Goal: Task Accomplishment & Management: Complete application form

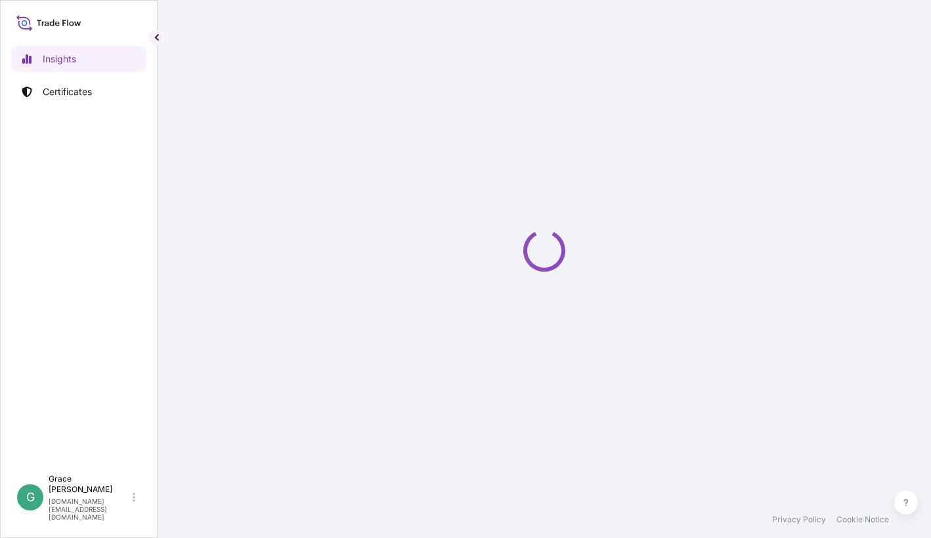
select select "2025"
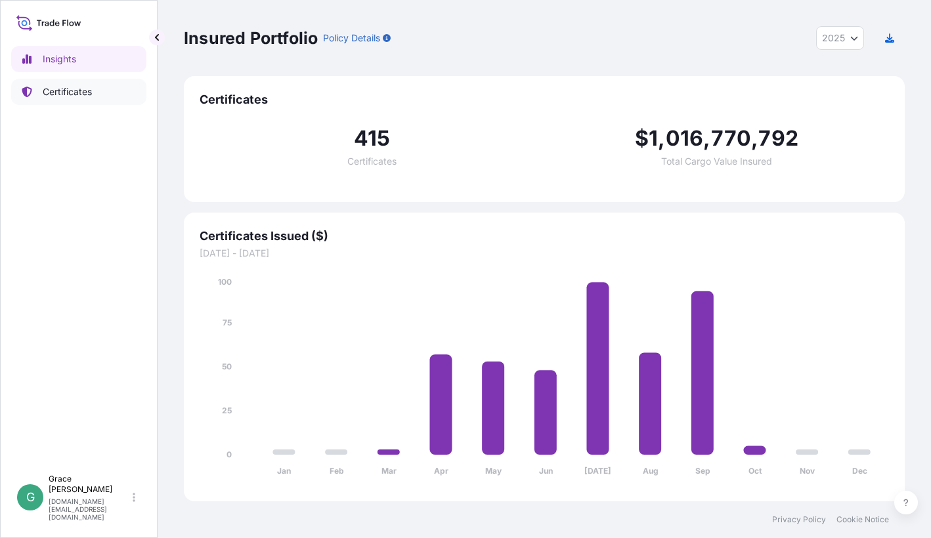
click at [77, 102] on link "Certificates" at bounding box center [78, 92] width 135 height 26
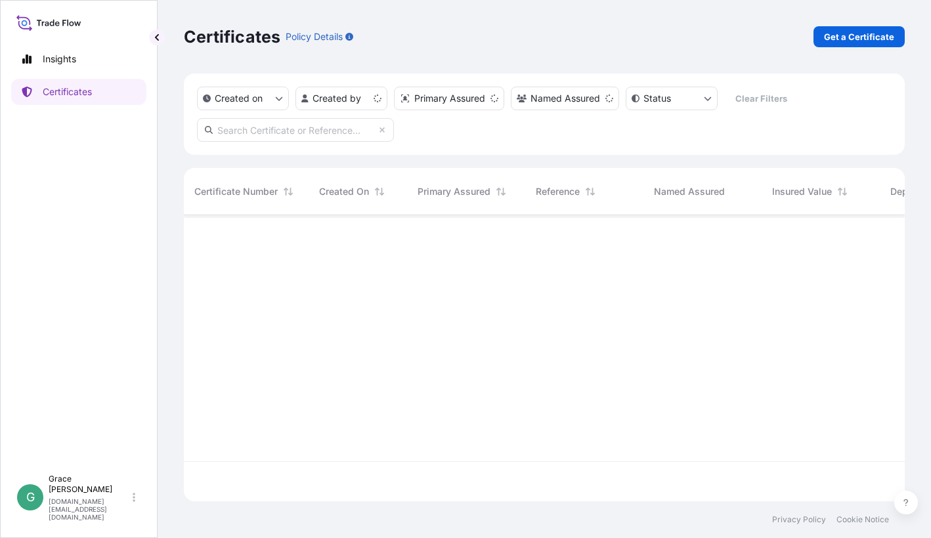
scroll to position [284, 710]
click at [372, 98] on html "Insights Certificates G [PERSON_NAME] [PERSON_NAME][DOMAIN_NAME][EMAIL_ADDRESS]…" at bounding box center [465, 269] width 931 height 538
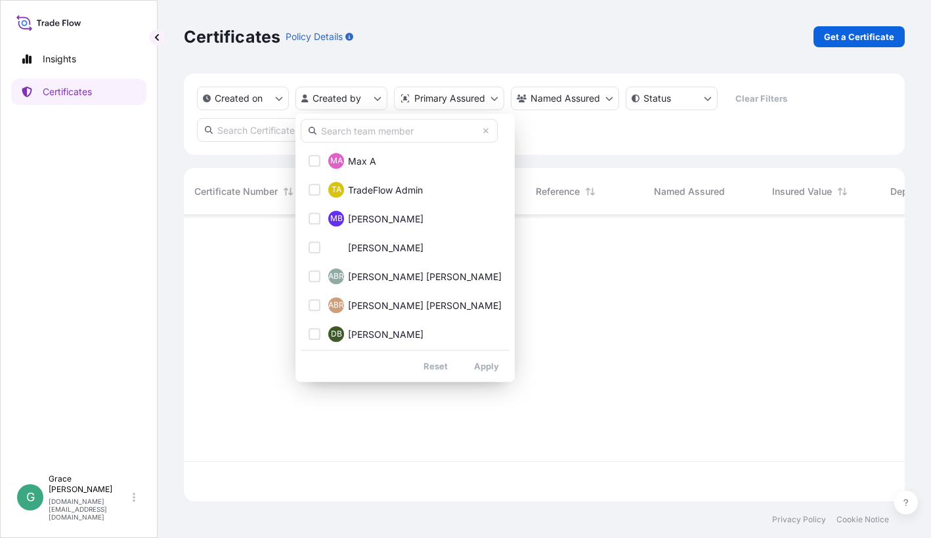
click at [362, 135] on input "text" at bounding box center [399, 131] width 197 height 24
click at [341, 129] on input "text" at bounding box center [399, 131] width 197 height 24
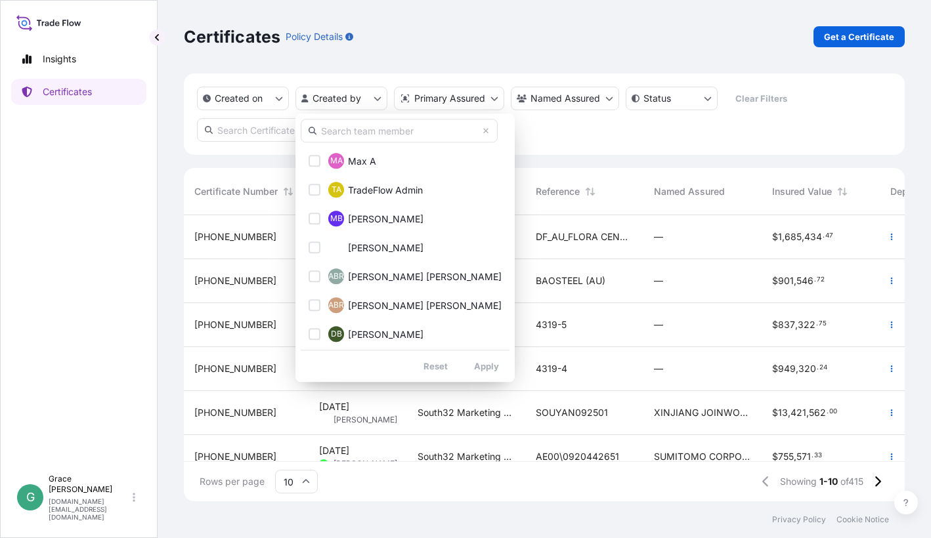
click at [366, 137] on input "text" at bounding box center [399, 131] width 197 height 24
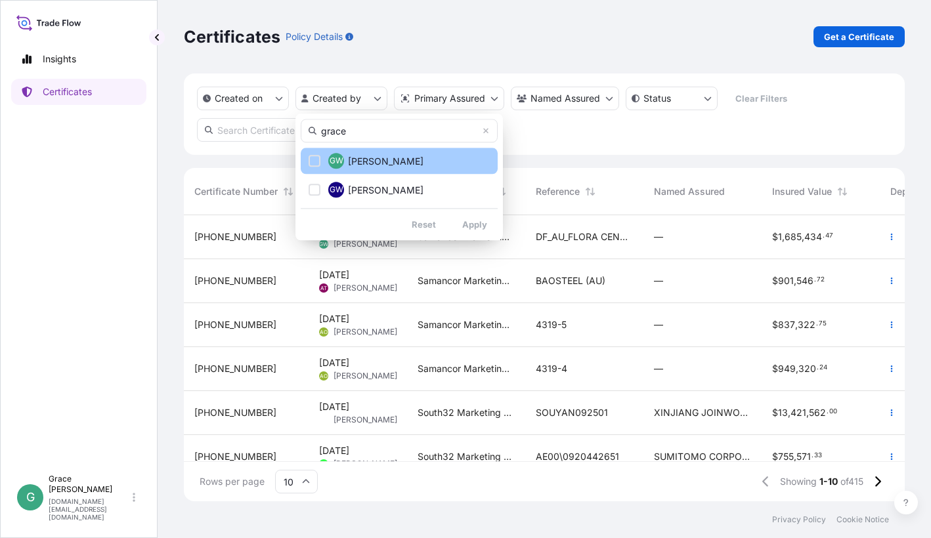
type input "grace"
click at [364, 156] on span "[PERSON_NAME]" at bounding box center [385, 161] width 75 height 13
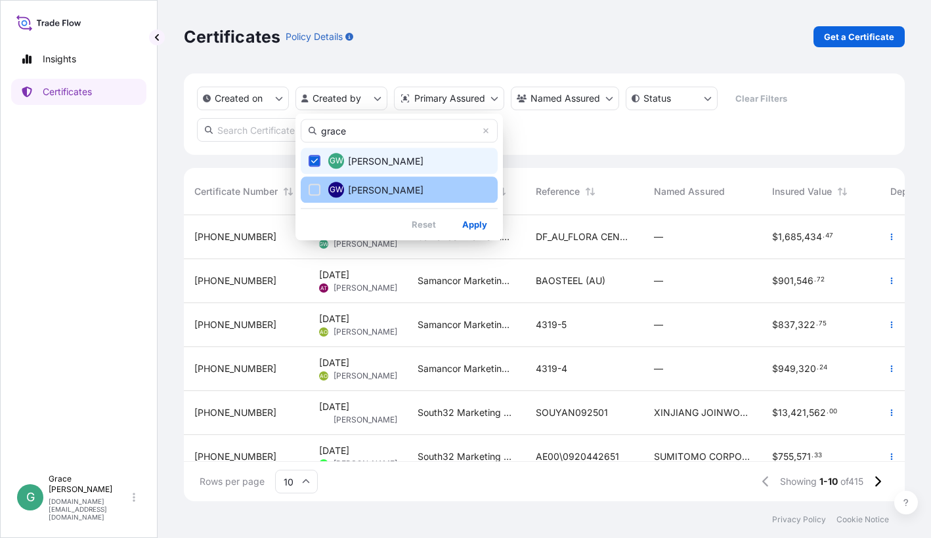
click at [360, 182] on button "GW [PERSON_NAME]" at bounding box center [399, 190] width 197 height 26
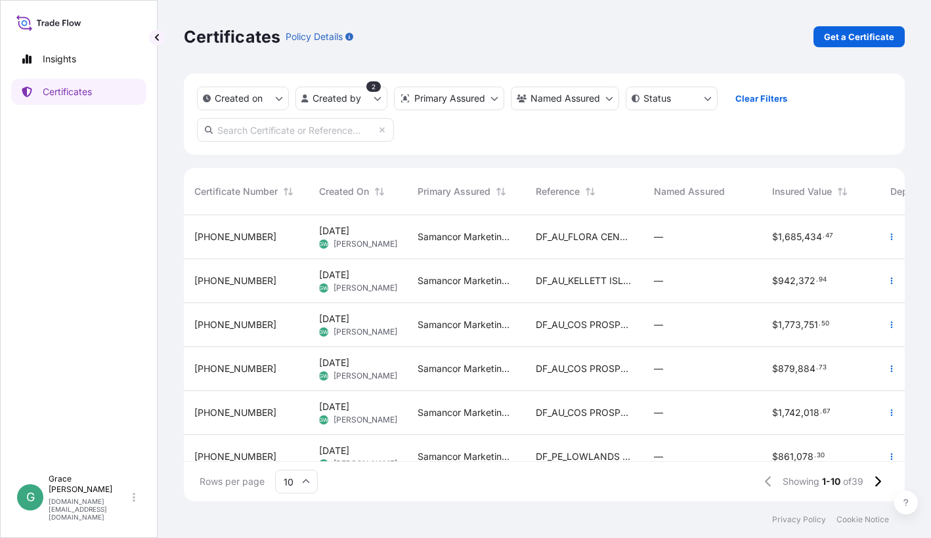
click at [603, 241] on span "DF_AU_FLORA CENTURY" at bounding box center [584, 236] width 97 height 13
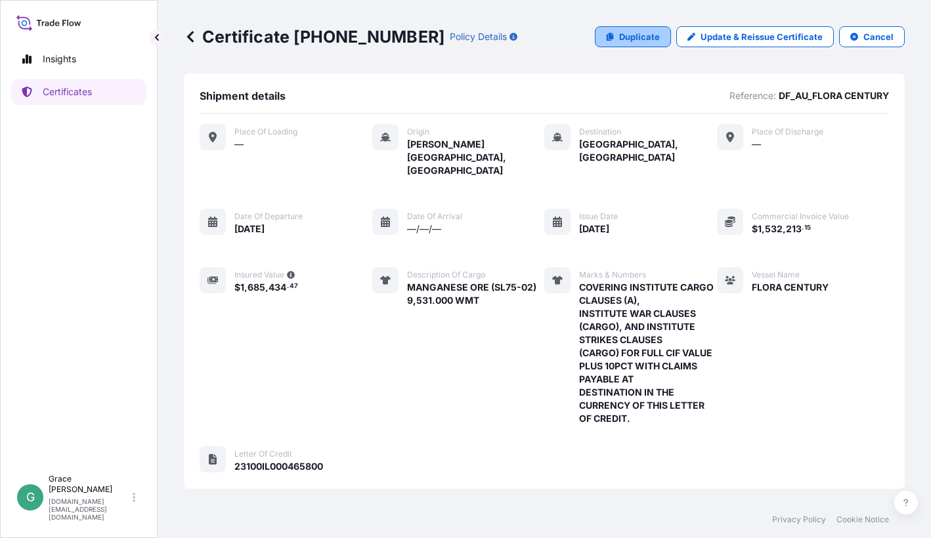
click at [646, 35] on p "Duplicate" at bounding box center [639, 36] width 41 height 13
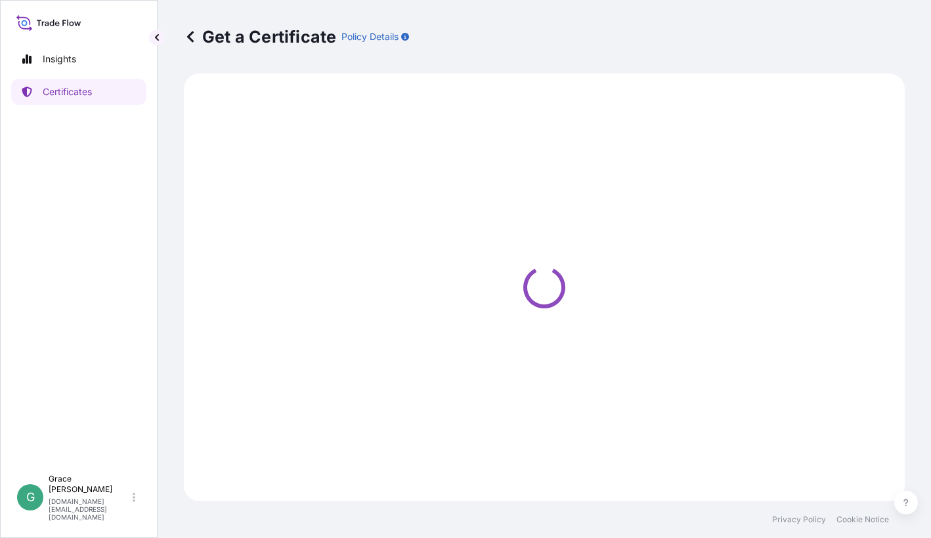
select select "Sea"
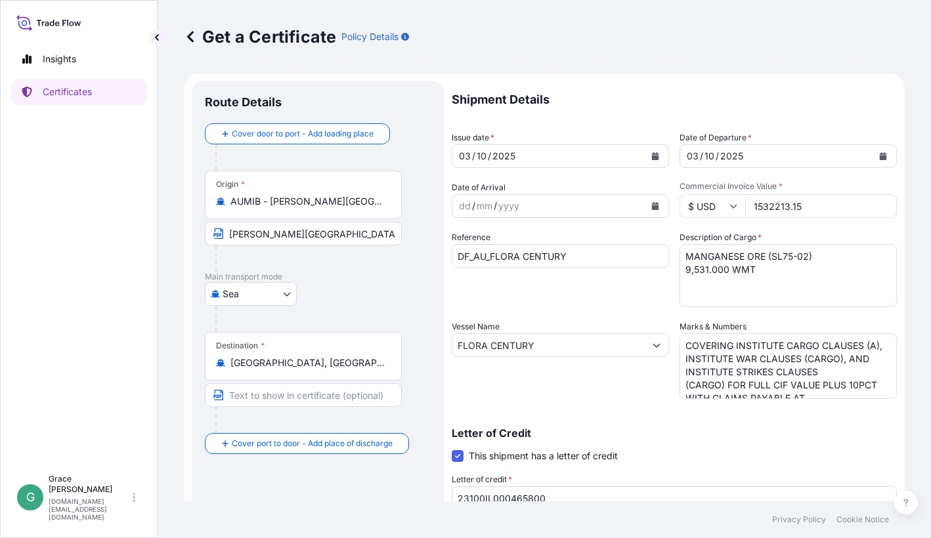
select select "31710"
click at [658, 156] on button "Calendar" at bounding box center [655, 156] width 21 height 21
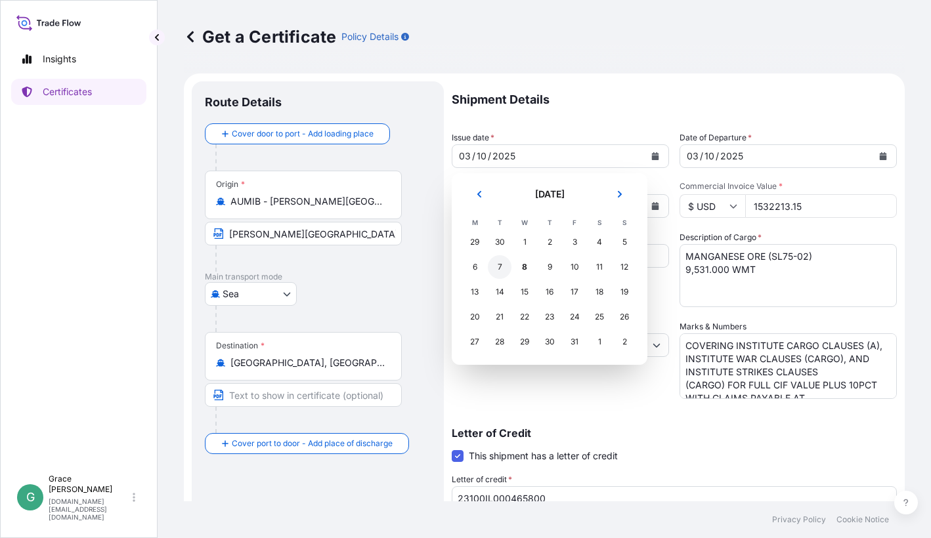
click at [499, 268] on div "7" at bounding box center [500, 267] width 24 height 24
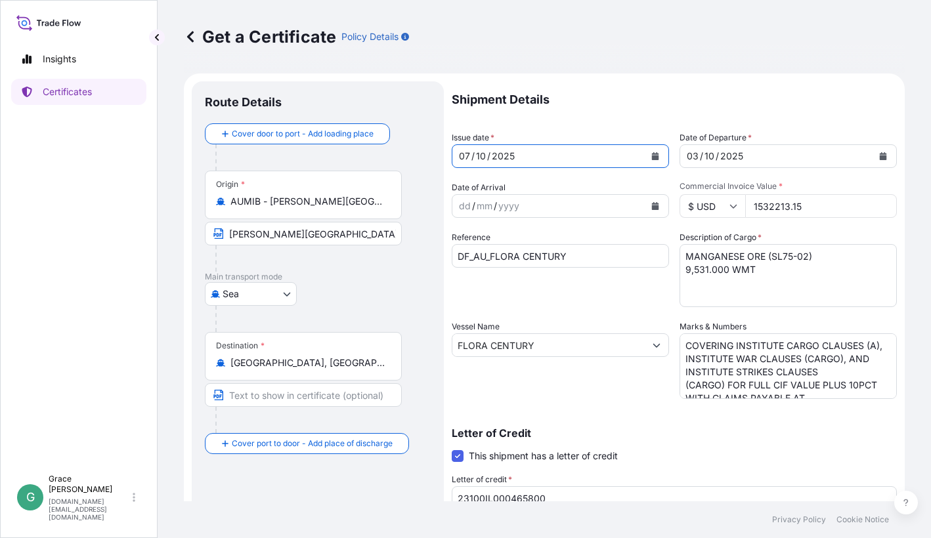
click at [879, 154] on icon "Calendar" at bounding box center [883, 156] width 8 height 8
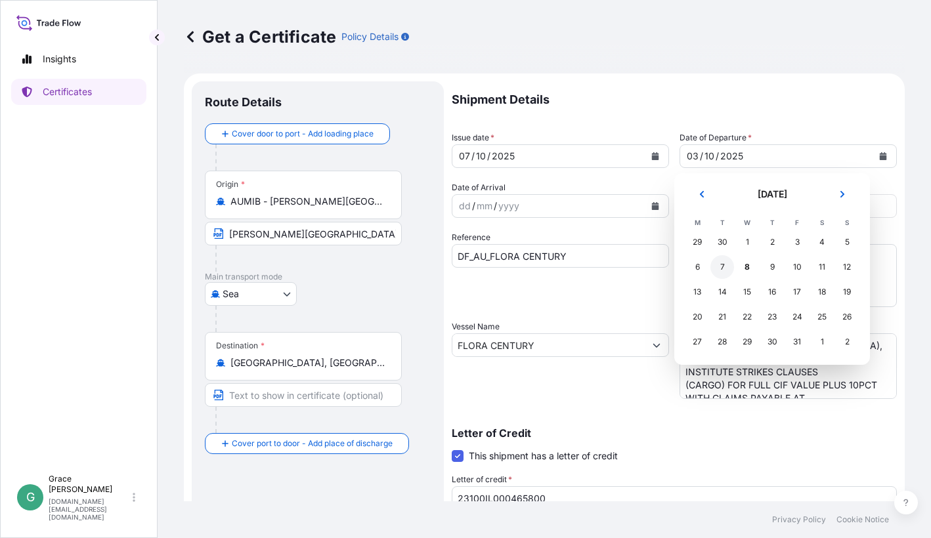
click at [719, 264] on div "7" at bounding box center [722, 267] width 24 height 24
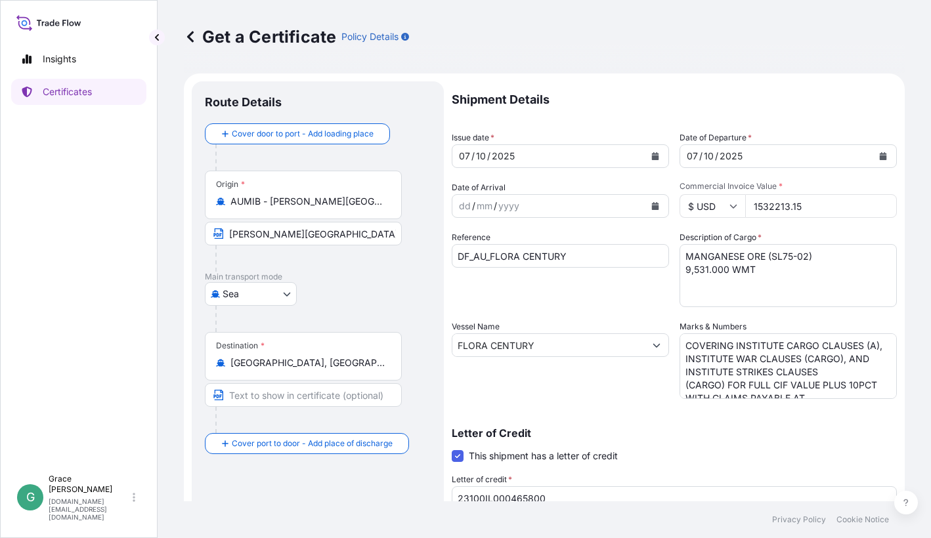
drag, startPoint x: 823, startPoint y: 208, endPoint x: 723, endPoint y: 205, distance: 99.8
click at [723, 205] on div "$ USD 1532213.15" at bounding box center [787, 206] width 217 height 24
paste input "424620.53"
type input "1424620.53"
drag, startPoint x: 540, startPoint y: 250, endPoint x: 559, endPoint y: 254, distance: 19.4
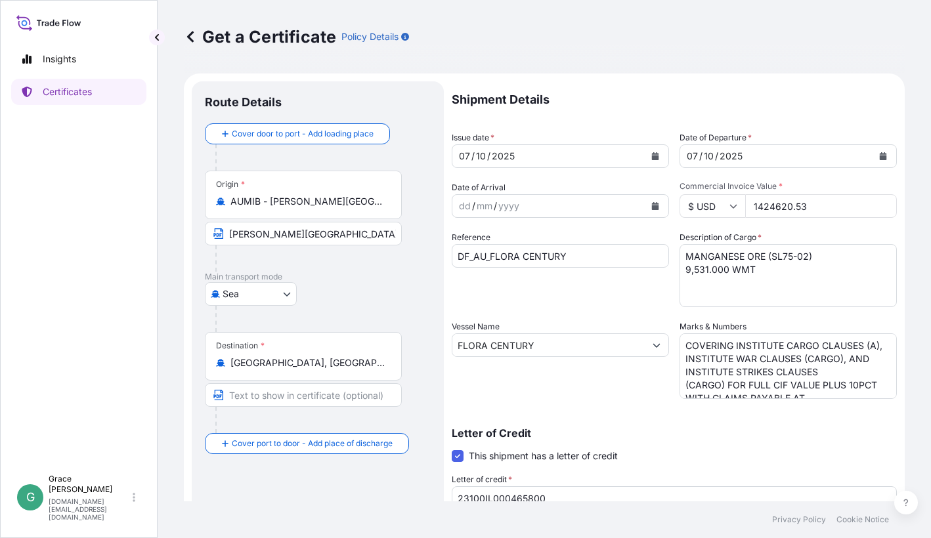
click at [540, 250] on input "DF_AU_FLORA CENTURY" at bounding box center [560, 256] width 217 height 24
drag, startPoint x: 573, startPoint y: 257, endPoint x: 492, endPoint y: 251, distance: 81.6
click at [492, 251] on input "DF_AU_FLORA CENTURY" at bounding box center [560, 256] width 217 height 24
paste input "[PERSON_NAME]"
type input "DF_AU_BAO RI LING"
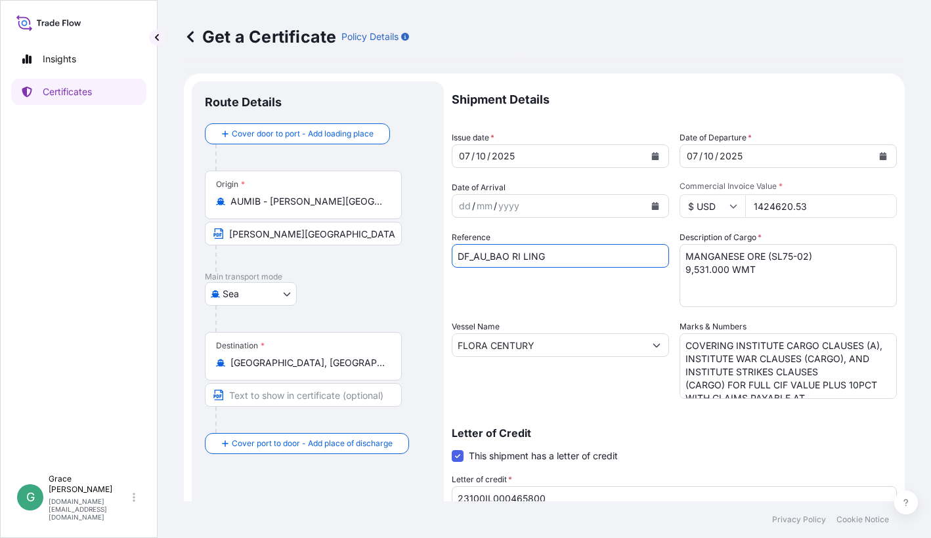
click at [536, 347] on input "FLORA CENTURY" at bounding box center [548, 345] width 192 height 24
drag, startPoint x: 422, startPoint y: 337, endPoint x: 395, endPoint y: 341, distance: 27.3
click at [395, 341] on form "Route Details Cover door to port - Add loading place Place of loading Road / [G…" at bounding box center [544, 413] width 721 height 678
paste input "[PERSON_NAME]"
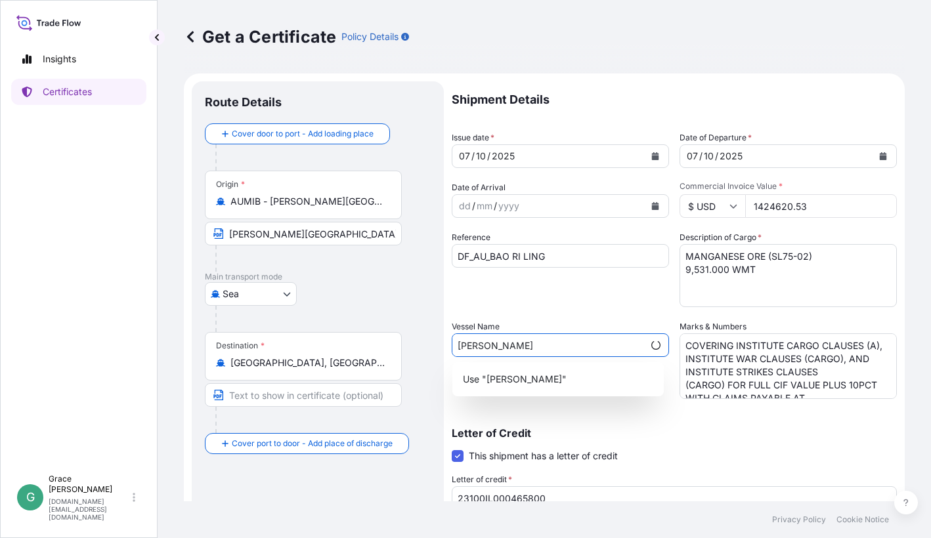
type input "[PERSON_NAME]"
click at [607, 304] on div "Reference DF_AU_BAO RI LING" at bounding box center [560, 269] width 217 height 76
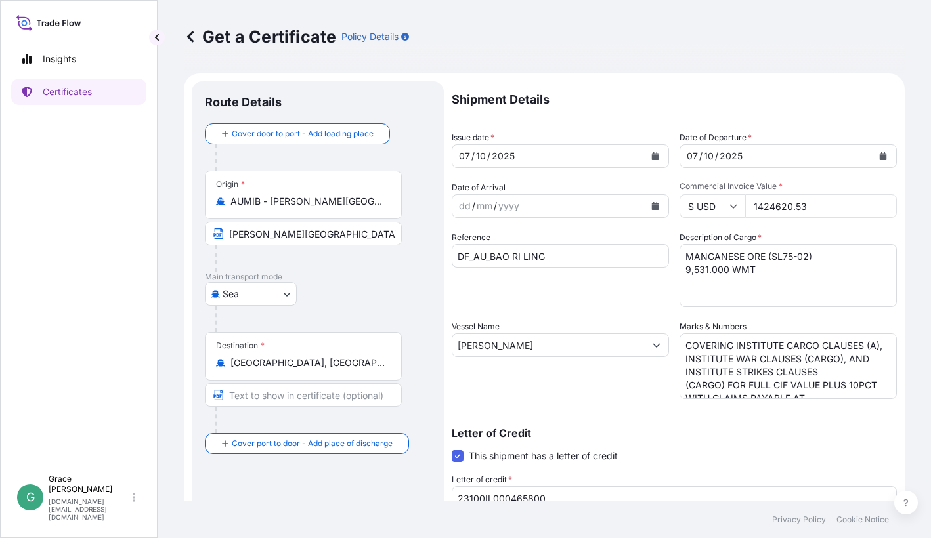
click at [787, 257] on textarea "MANGANESE ORE (SL75-02) 9,531.000 WMT" at bounding box center [787, 275] width 217 height 63
click at [748, 272] on textarea "MANGANESE ORE (SL75-02) 9,531.000 WMT" at bounding box center [787, 275] width 217 height 63
click at [702, 269] on textarea "MANGANESE ORE (SL75-02) 9,531.000 WMT" at bounding box center [787, 275] width 217 height 63
type textarea "MANGANESE ORE (MF-02) 9,188.000 WMT"
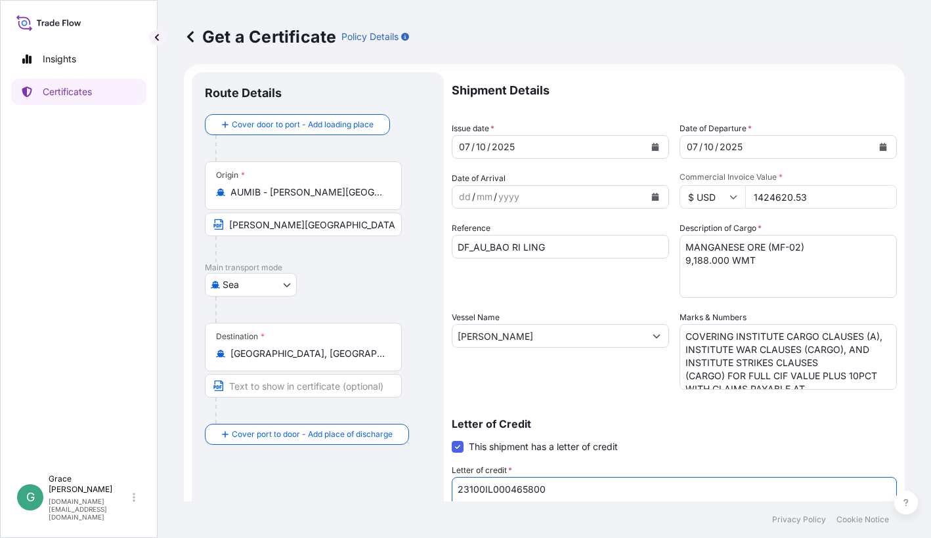
scroll to position [24, 0]
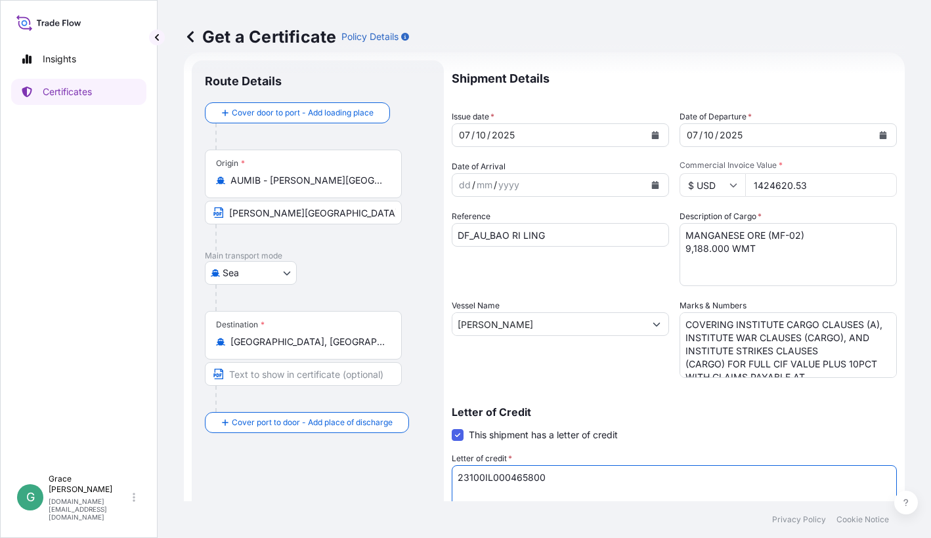
drag, startPoint x: 557, startPoint y: 497, endPoint x: 412, endPoint y: 493, distance: 145.1
click at [412, 493] on form "Route Details Cover door to port - Add loading place Place of loading Road / [G…" at bounding box center [544, 392] width 721 height 678
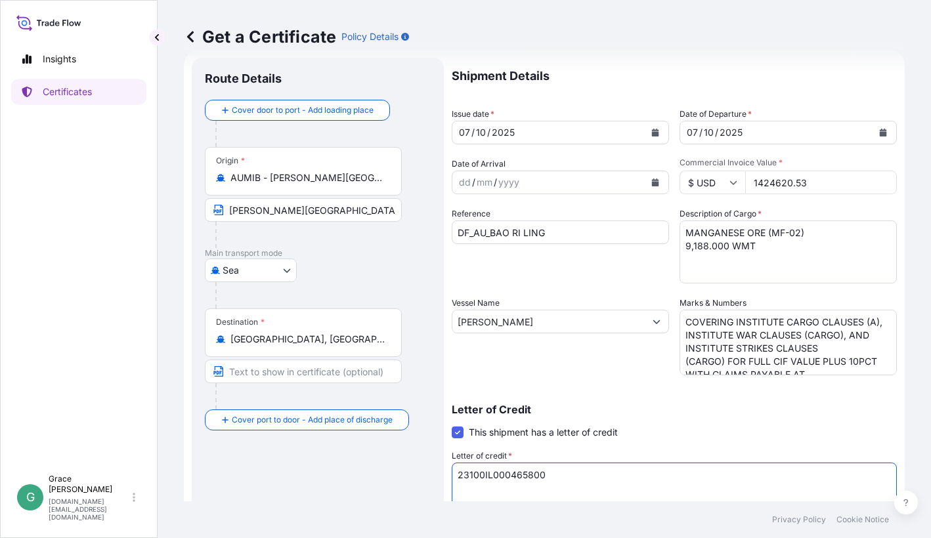
paste textarea "LC33220C500260"
drag, startPoint x: 643, startPoint y: 480, endPoint x: 411, endPoint y: 473, distance: 232.5
click at [411, 473] on form "Route Details Cover door to port - Add loading place Place of loading Road / [G…" at bounding box center [544, 389] width 721 height 678
paste textarea
type textarea "LC33220C500260"
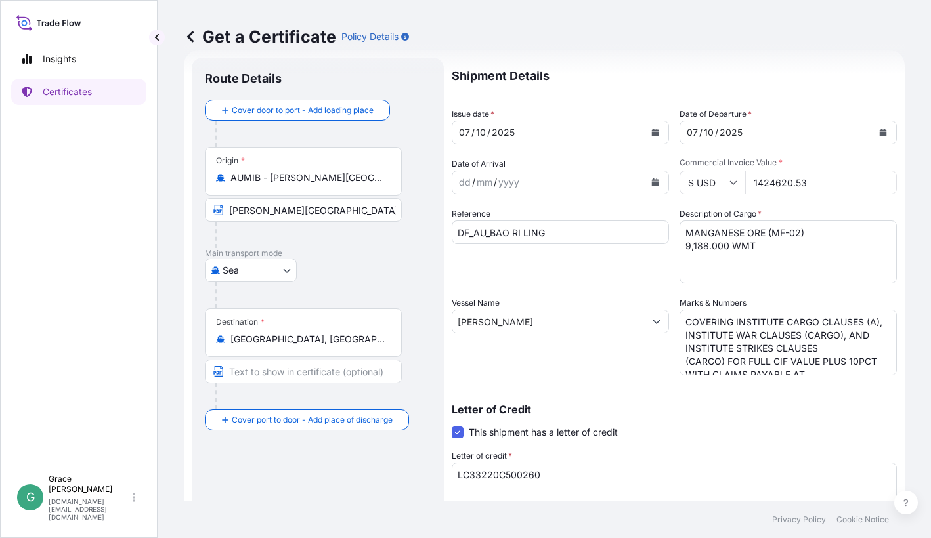
click at [612, 372] on div "Vessel Name [PERSON_NAME]" at bounding box center [560, 336] width 217 height 79
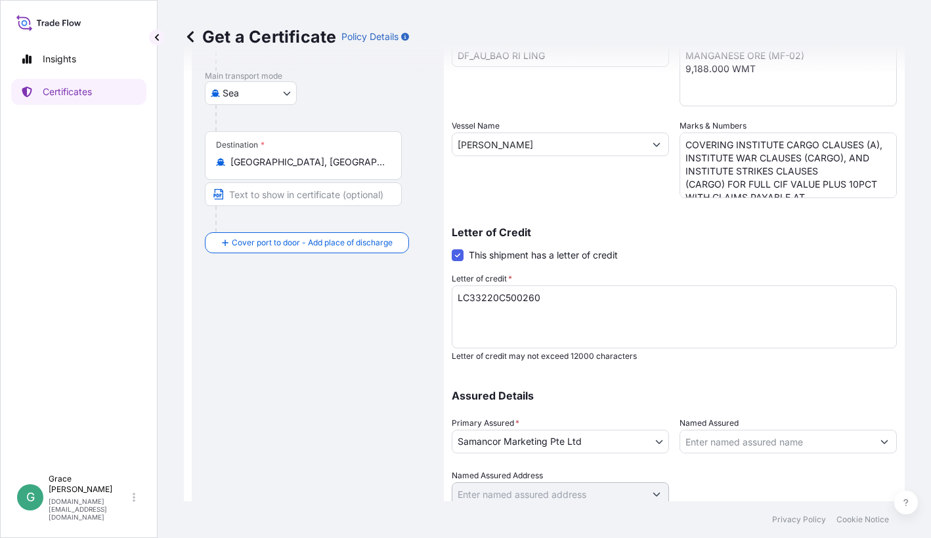
scroll to position [249, 0]
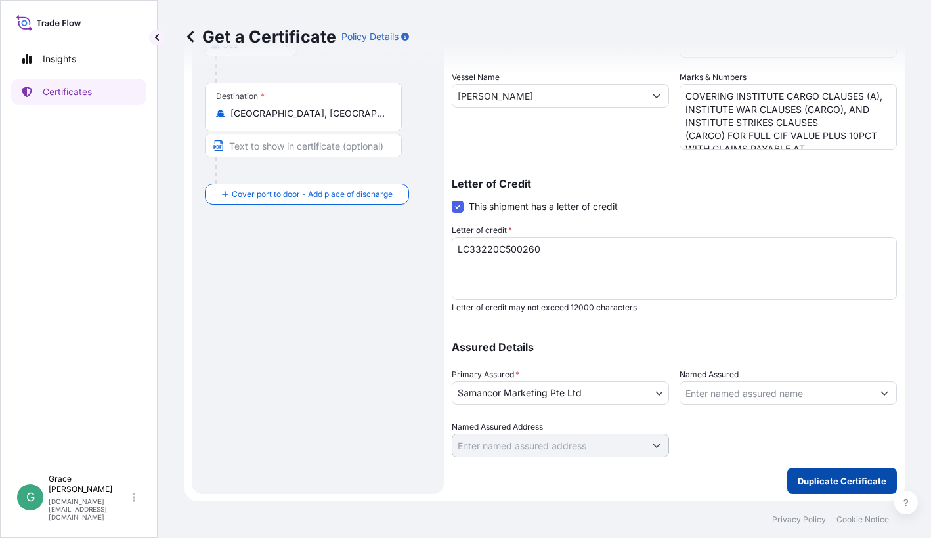
click at [821, 480] on p "Duplicate Certificate" at bounding box center [842, 481] width 89 height 13
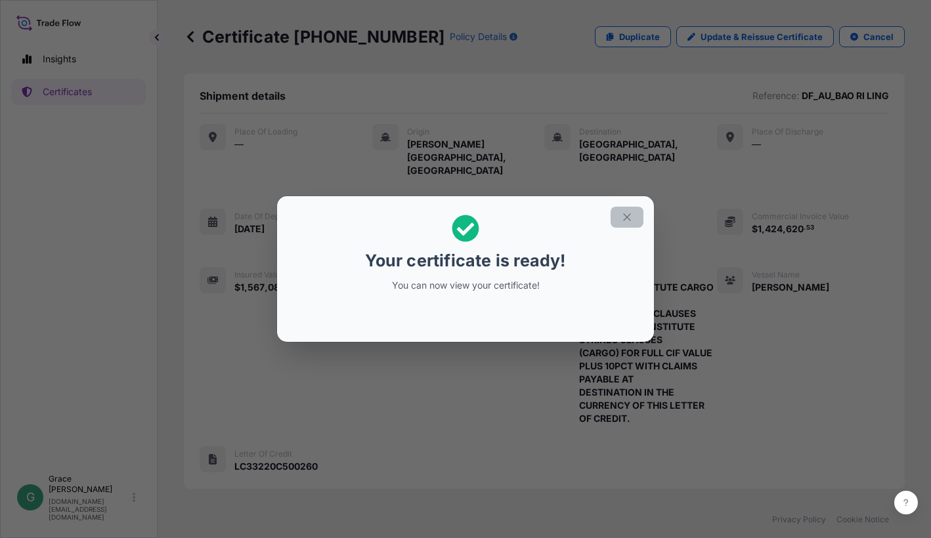
click at [630, 216] on icon "button" at bounding box center [627, 217] width 12 height 12
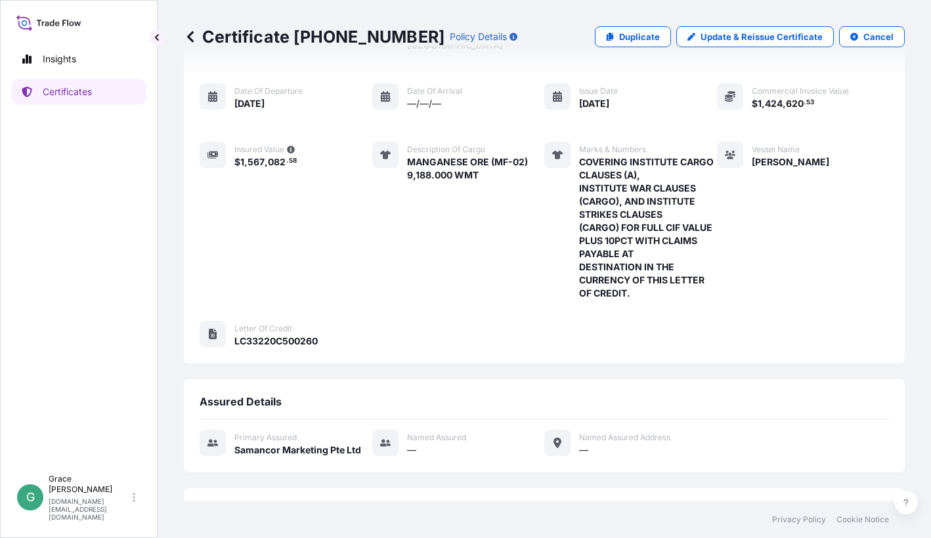
scroll to position [206, 0]
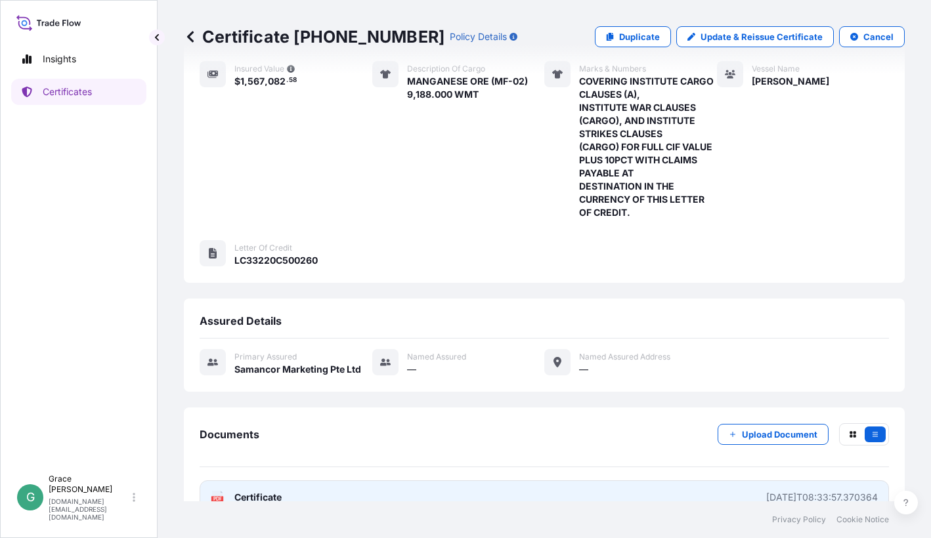
click at [272, 491] on span "Certificate" at bounding box center [257, 497] width 47 height 13
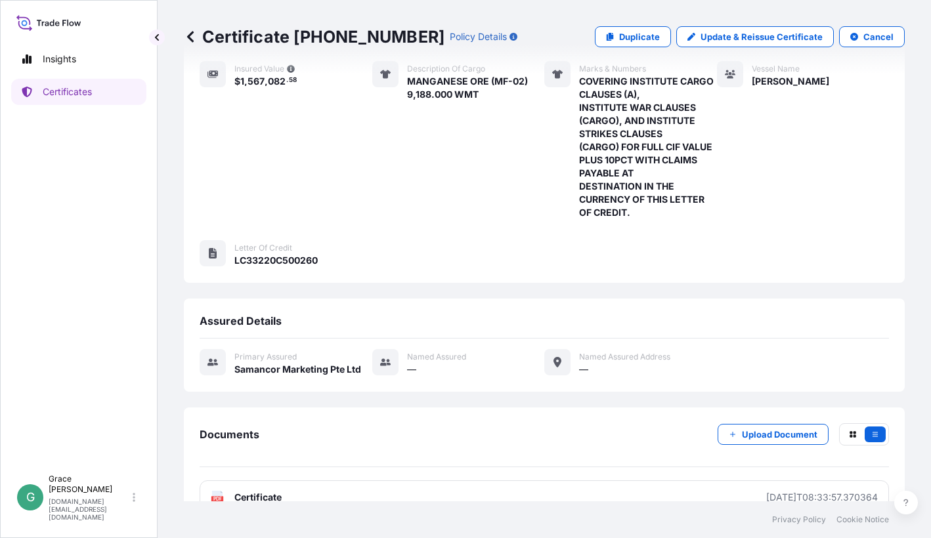
scroll to position [0, 0]
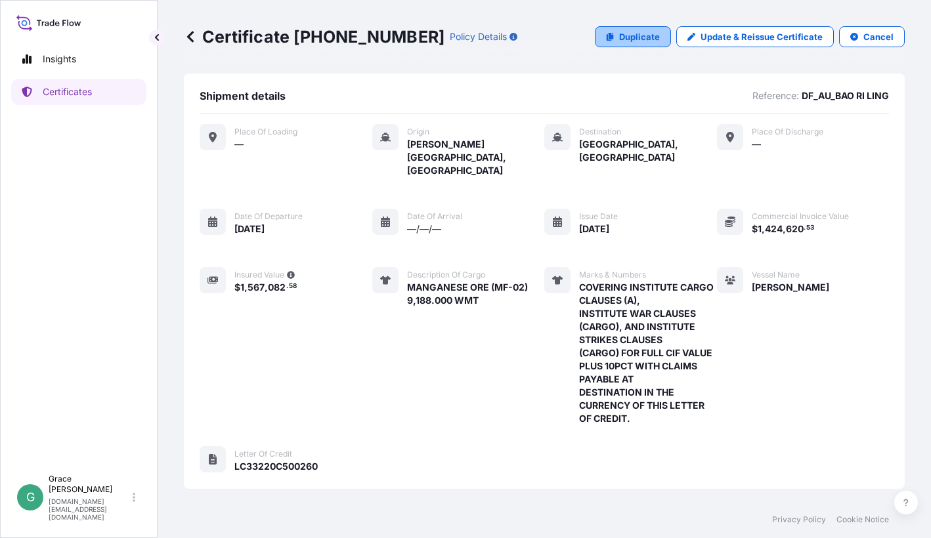
click at [645, 34] on p "Duplicate" at bounding box center [639, 36] width 41 height 13
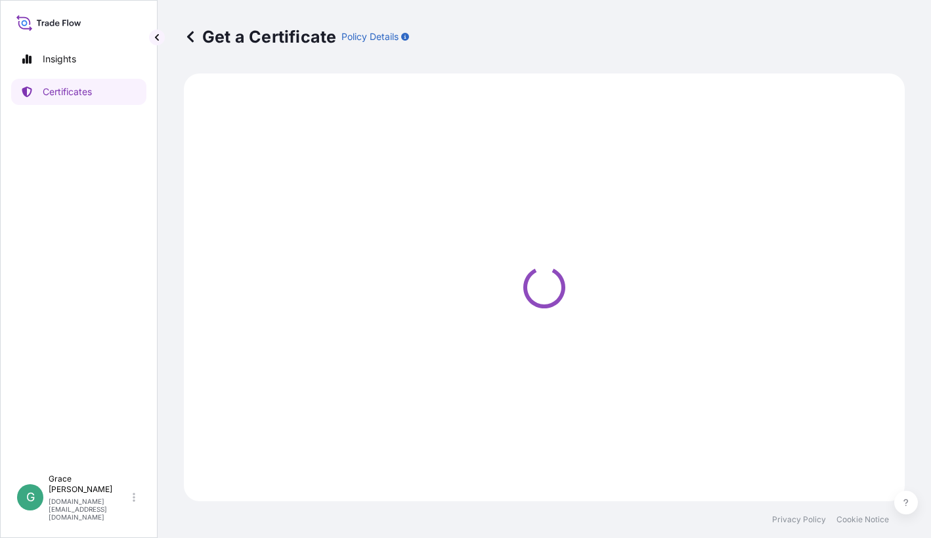
select select "Sea"
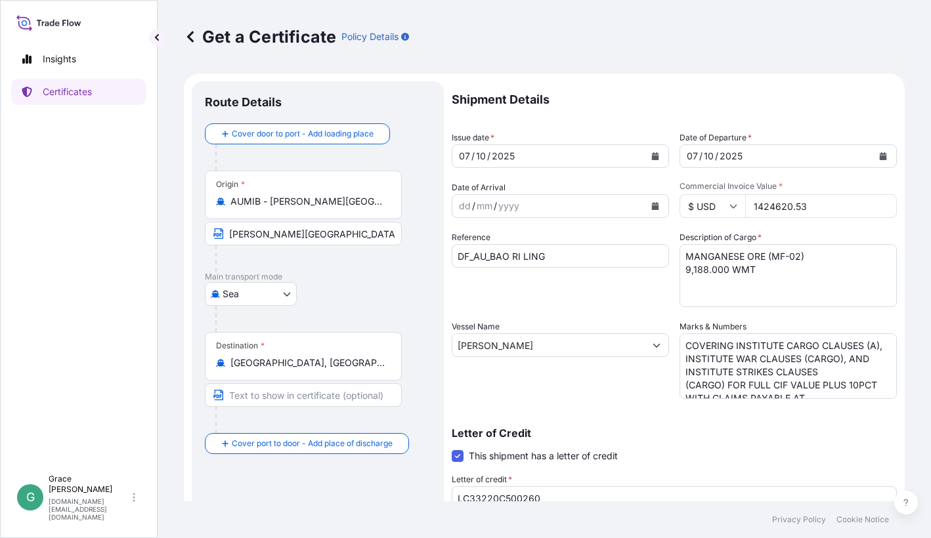
select select "31710"
drag, startPoint x: 816, startPoint y: 204, endPoint x: 731, endPoint y: 199, distance: 84.8
click at [731, 199] on div "$ USD 1424620.53" at bounding box center [787, 206] width 217 height 24
paste input "710593.86"
type input "710593.86"
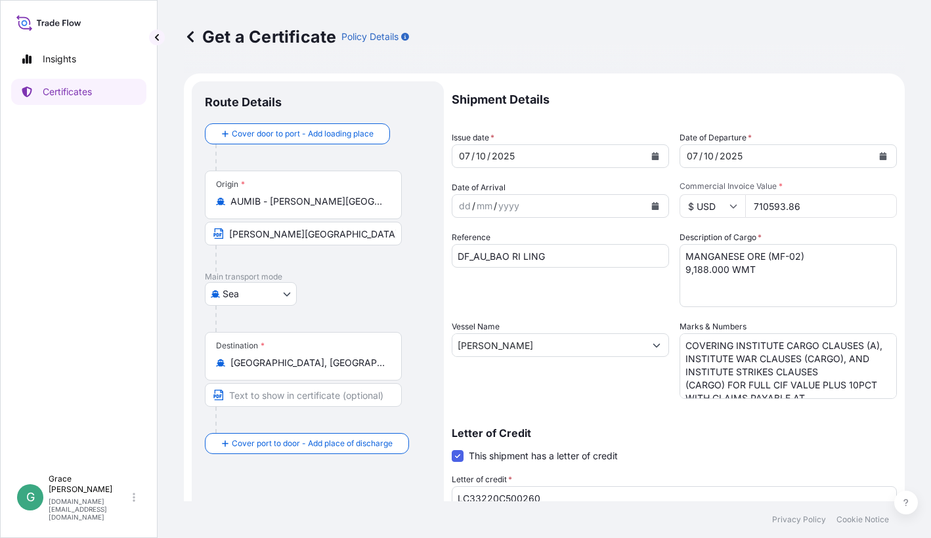
click at [714, 282] on textarea "MANGANESE ORE (MF-02) 9,188.000 WMT" at bounding box center [787, 275] width 217 height 63
drag, startPoint x: 685, startPoint y: 266, endPoint x: 672, endPoint y: 265, distance: 13.2
click at [672, 265] on div "Shipment Details Issue date * [DATE] Date of Departure * [DATE] Date of Arrival…" at bounding box center [674, 394] width 445 height 626
type textarea "MANGANESE ORE (MF-02) 4,594.000 WMT"
drag, startPoint x: 781, startPoint y: 356, endPoint x: 714, endPoint y: 347, distance: 68.2
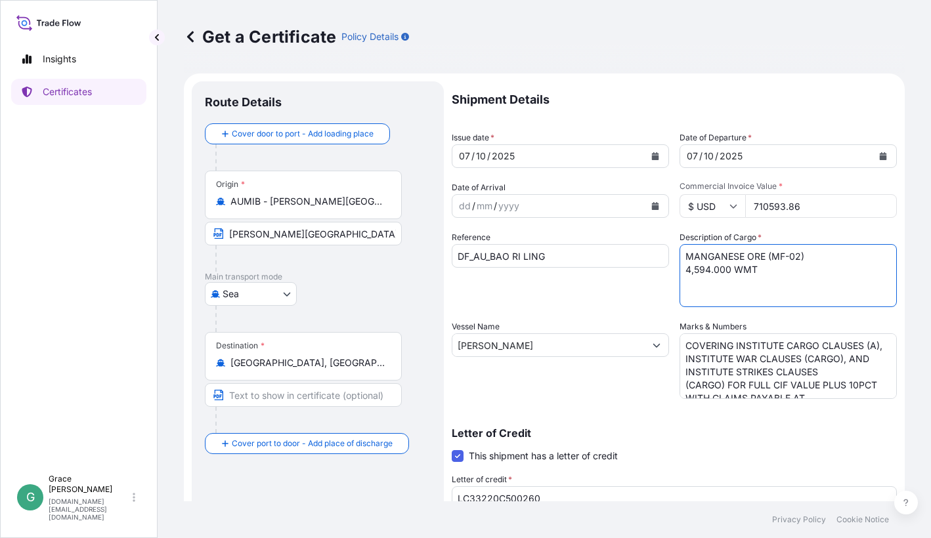
click at [781, 356] on textarea "COVERING INSTITUTE CARGO CLAUSES (A), INSTITUTE WAR CLAUSES (CARGO), AND INSTIT…" at bounding box center [787, 366] width 217 height 66
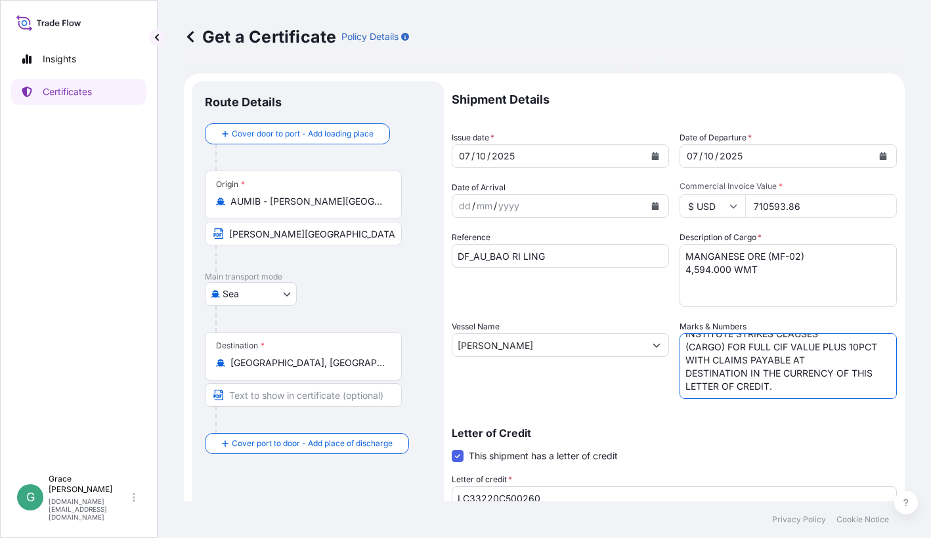
drag, startPoint x: 679, startPoint y: 345, endPoint x: 838, endPoint y: 447, distance: 189.0
click at [838, 447] on div "Shipment Details Issue date * [DATE] Date of Departure * [DATE] Date of Arrival…" at bounding box center [674, 394] width 445 height 626
paste textarea
click at [679, 372] on textarea "COVERING INSTITUTE CARGO CLAUSES (A), INSTITUTE WAR CLAUSES (CARGO), AND INSTIT…" at bounding box center [787, 366] width 217 height 66
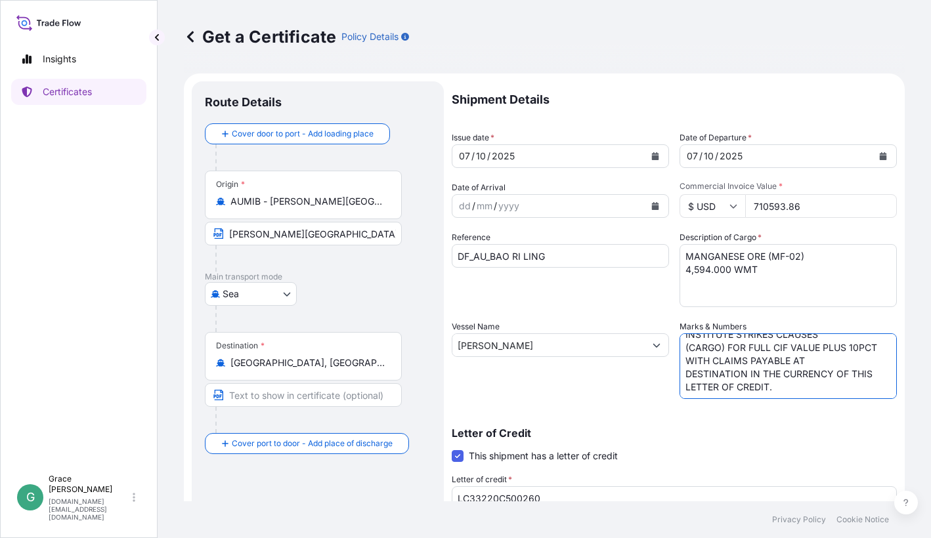
type textarea "COVERING INSTITUTE CARGO CLAUSES (A), INSTITUTE WAR CLAUSES (CARGO), AND INSTIT…"
click at [603, 404] on div "Shipment Details Issue date * [DATE] Date of Departure * [DATE] Date of Arrival…" at bounding box center [674, 394] width 445 height 626
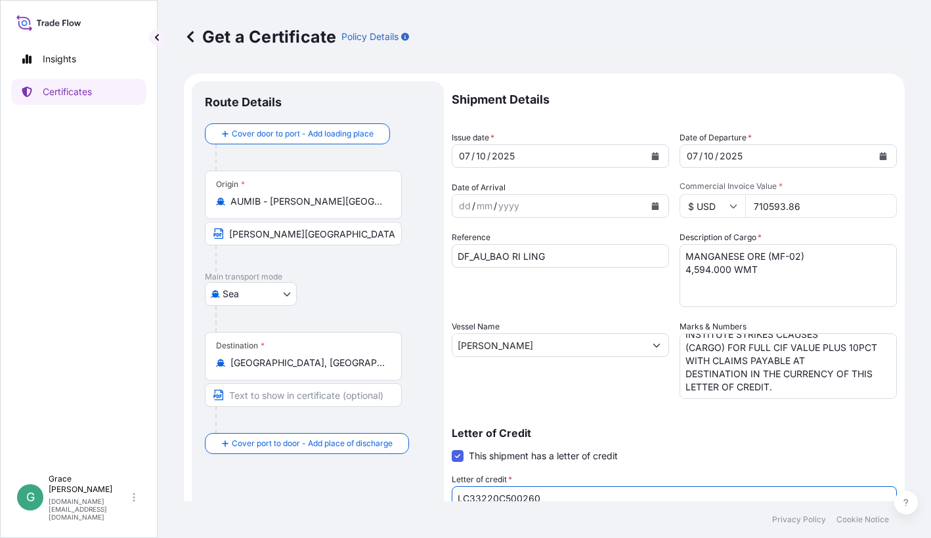
scroll to position [5, 0]
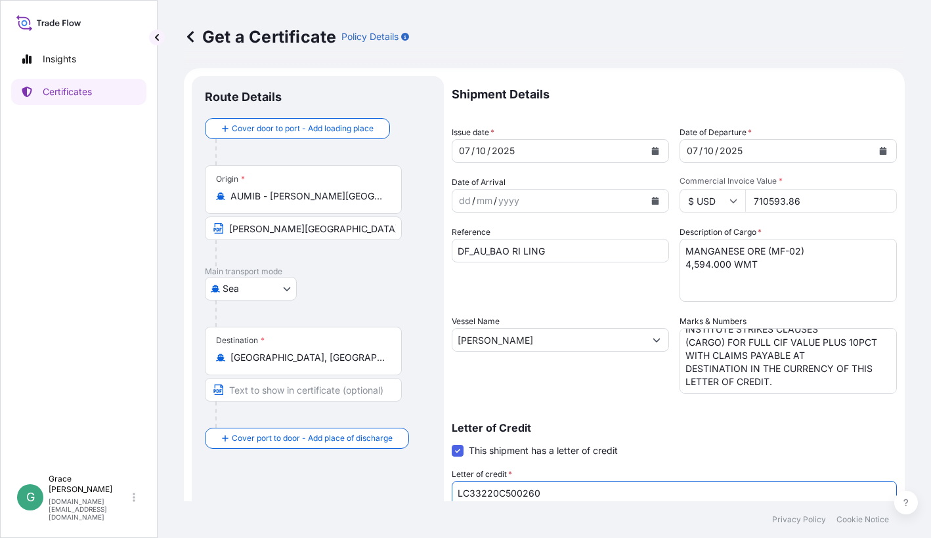
drag, startPoint x: 545, startPoint y: 496, endPoint x: 420, endPoint y: 492, distance: 124.8
click at [420, 492] on form "Route Details Cover door to port - Add loading place Place of loading Road / [G…" at bounding box center [544, 407] width 721 height 678
paste textarea "23100IL00046580"
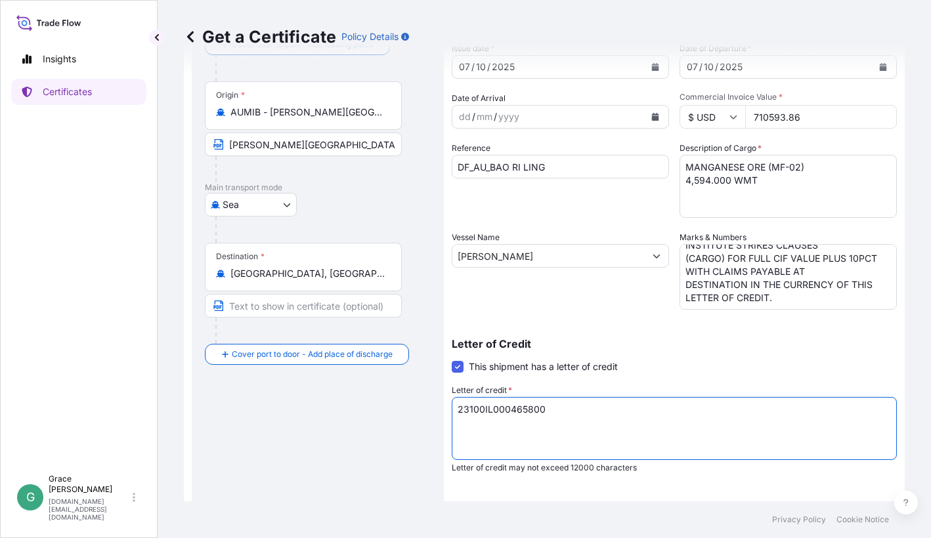
scroll to position [249, 0]
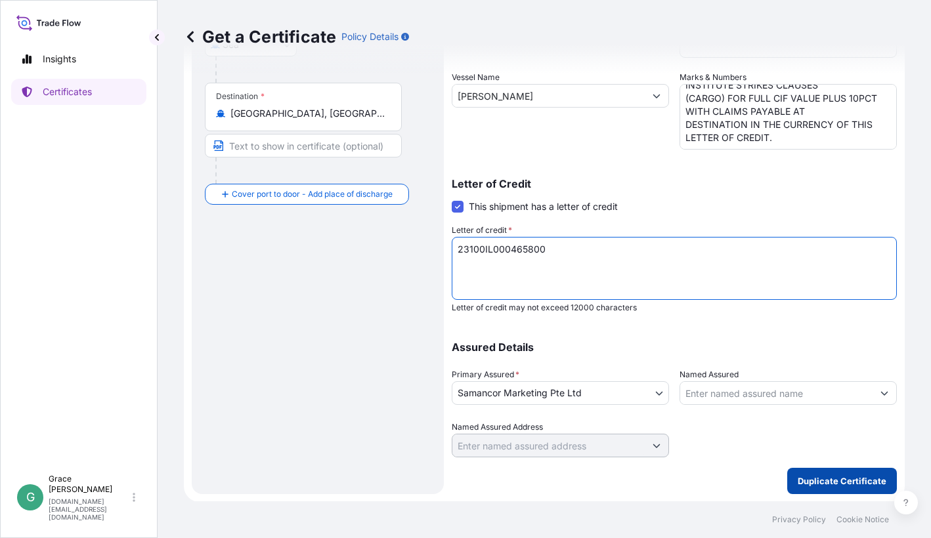
type textarea "23100IL000465800"
click at [837, 475] on p "Duplicate Certificate" at bounding box center [842, 481] width 89 height 13
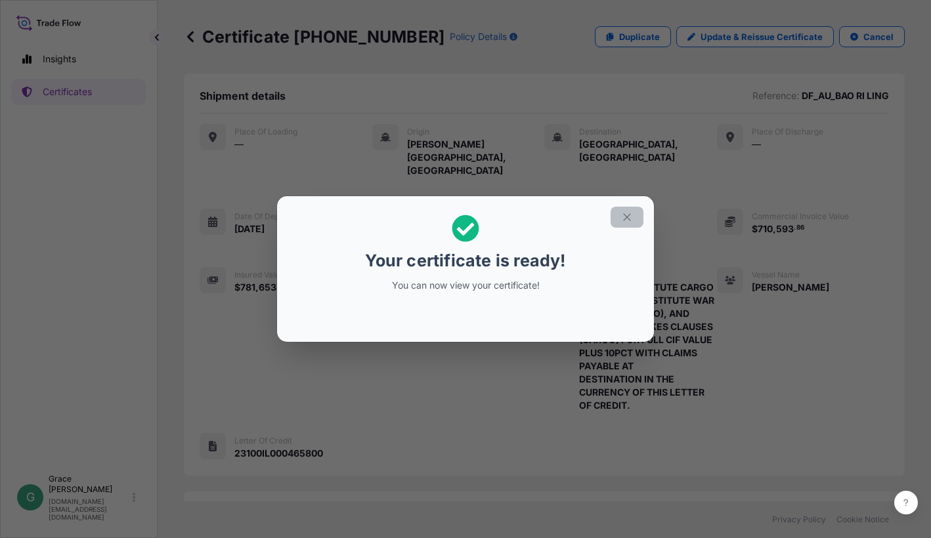
click at [628, 211] on icon "button" at bounding box center [627, 217] width 12 height 12
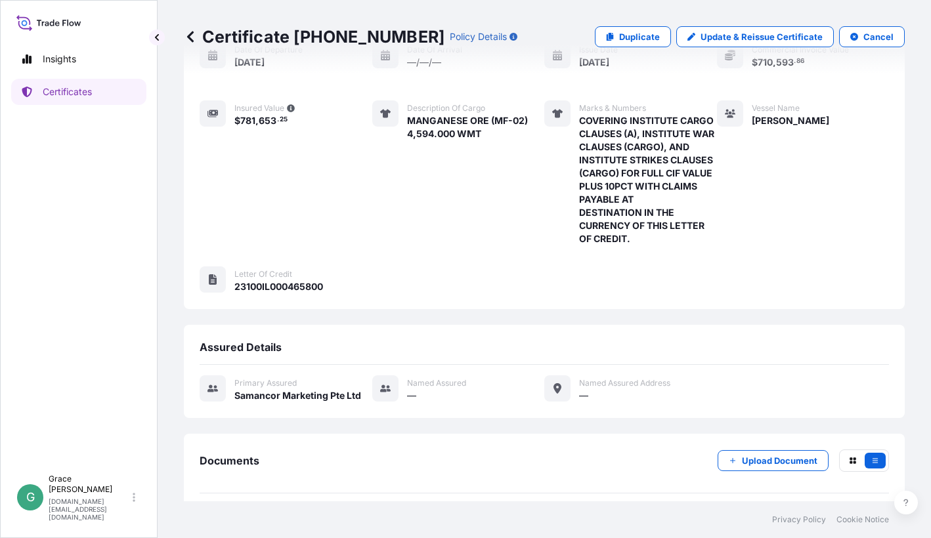
scroll to position [206, 0]
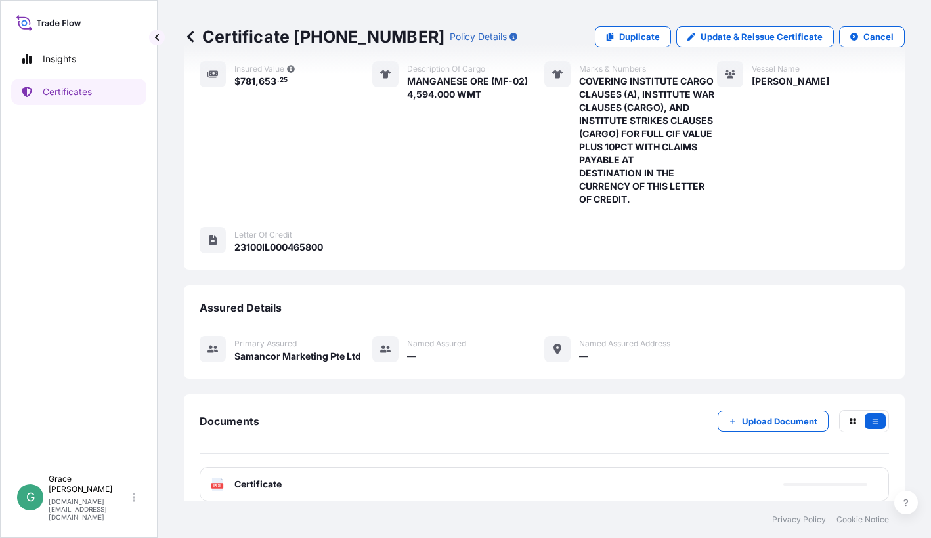
click at [280, 467] on div "PDF Certificate" at bounding box center [544, 484] width 689 height 34
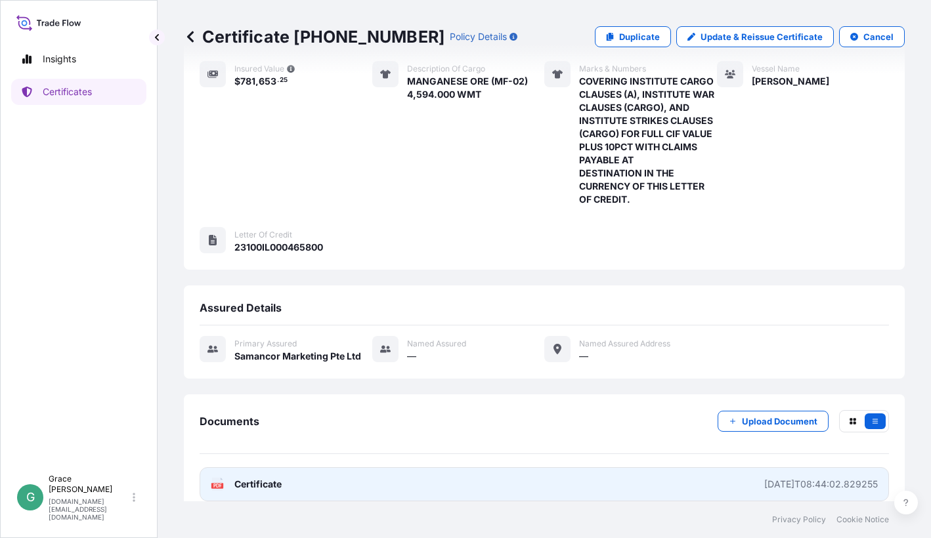
click at [279, 478] on span "Certificate" at bounding box center [257, 484] width 47 height 13
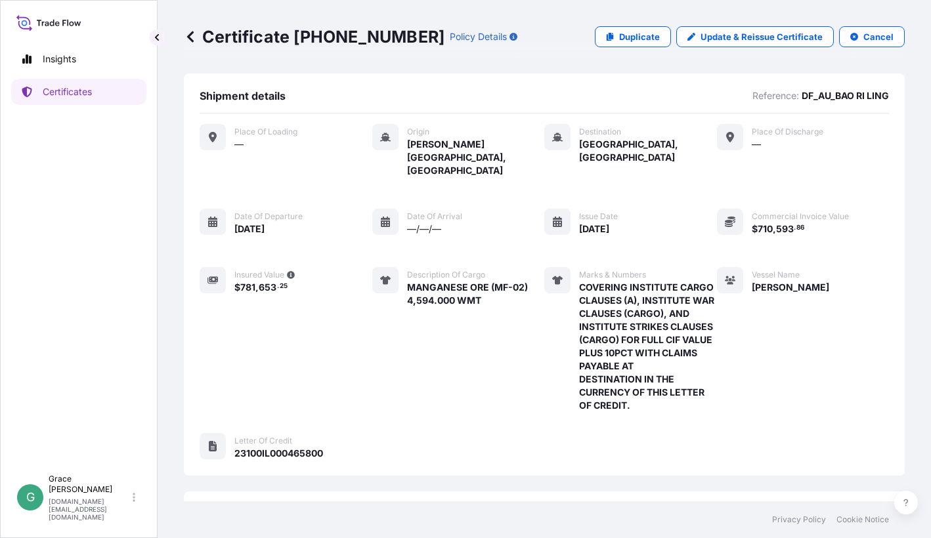
scroll to position [0, 0]
click at [635, 33] on p "Duplicate" at bounding box center [639, 36] width 41 height 13
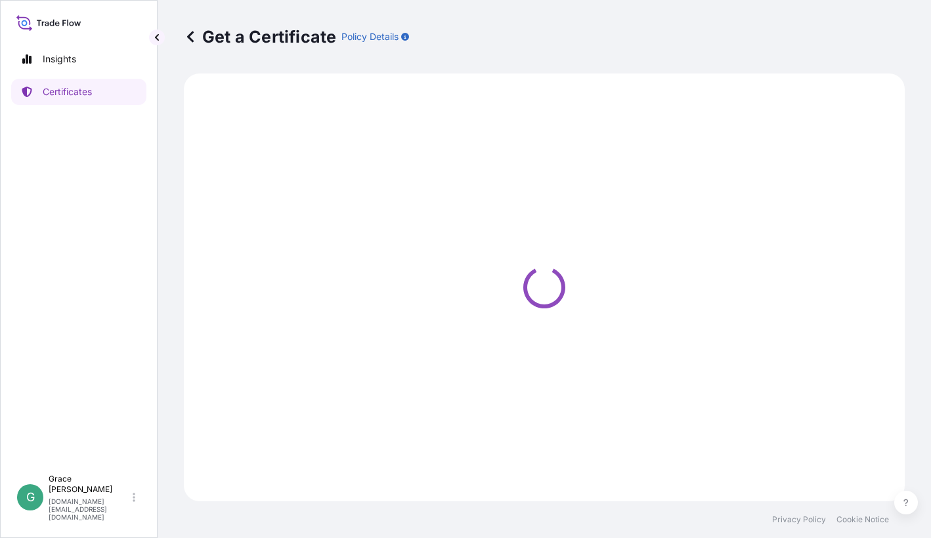
select select "Sea"
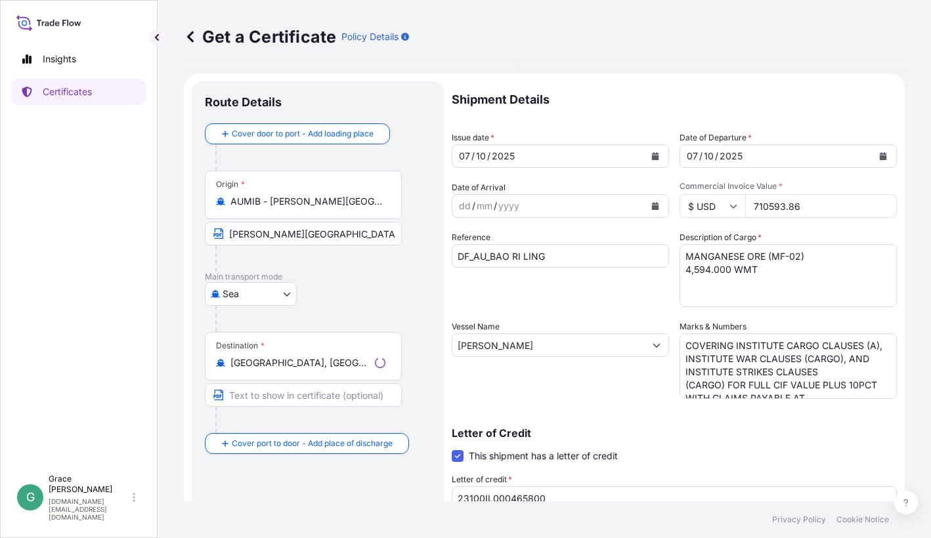
select select "31710"
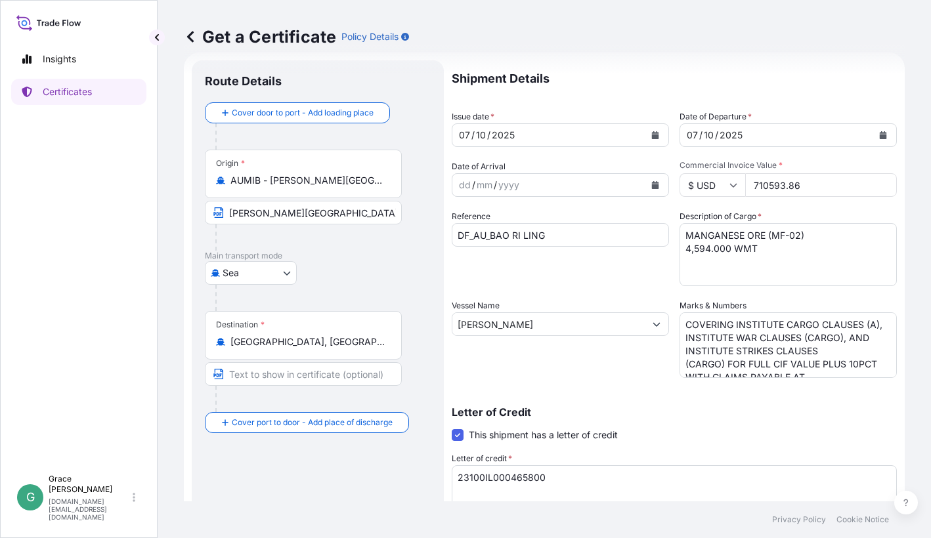
scroll to position [32, 0]
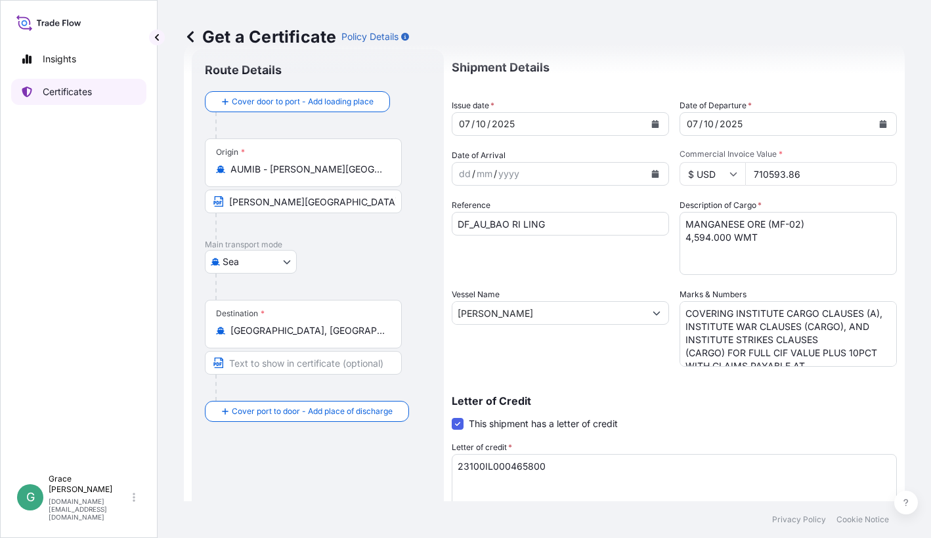
click at [91, 95] on p "Certificates" at bounding box center [67, 91] width 49 height 13
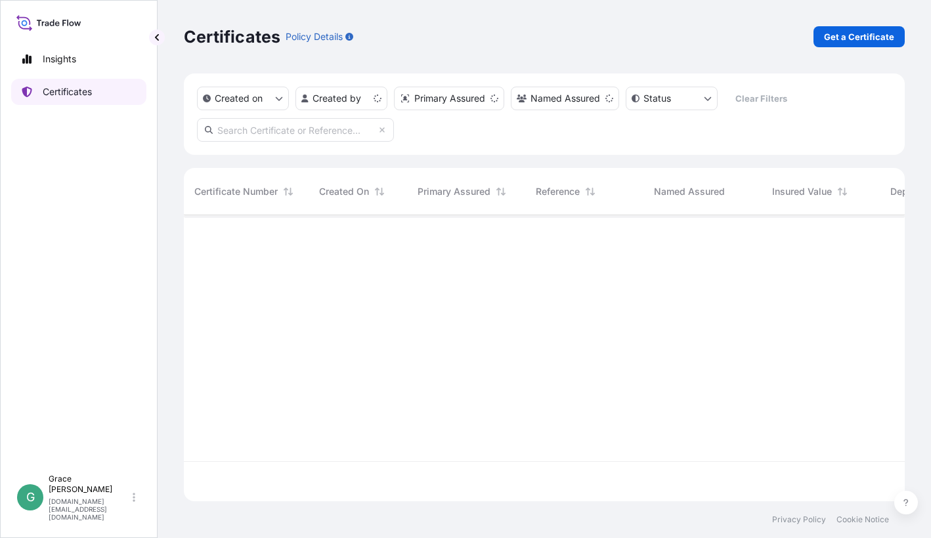
scroll to position [284, 710]
